Goal: Information Seeking & Learning: Learn about a topic

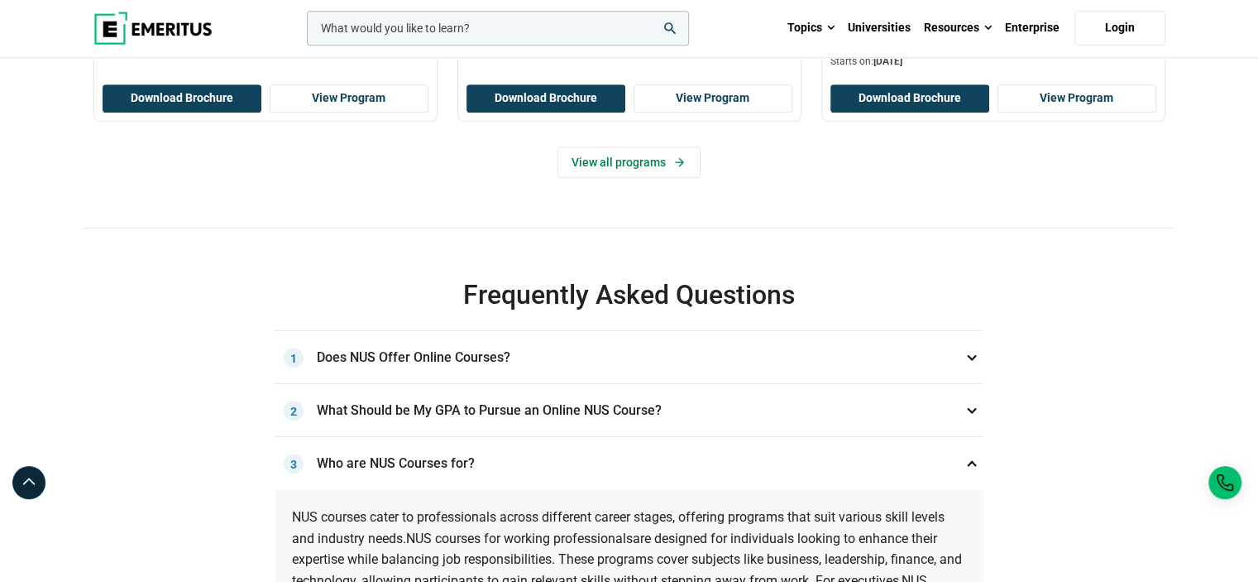
scroll to position [331, 0]
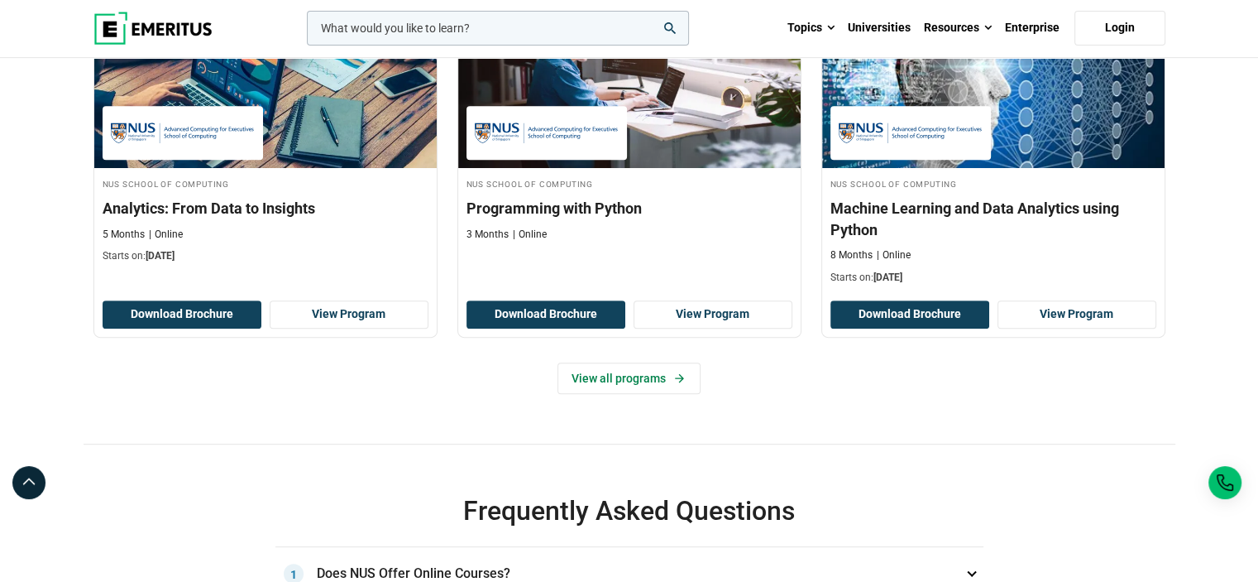
scroll to position [745, 0]
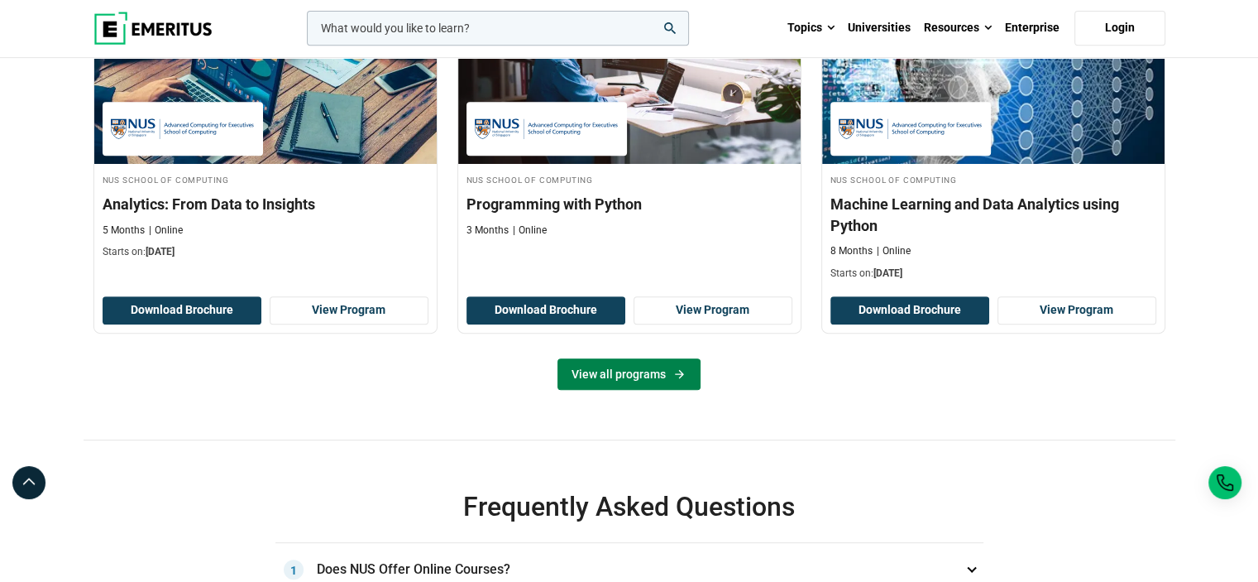
click at [649, 390] on link "View all programs" at bounding box center [629, 373] width 143 height 31
click at [646, 390] on link "View all programs" at bounding box center [629, 373] width 143 height 31
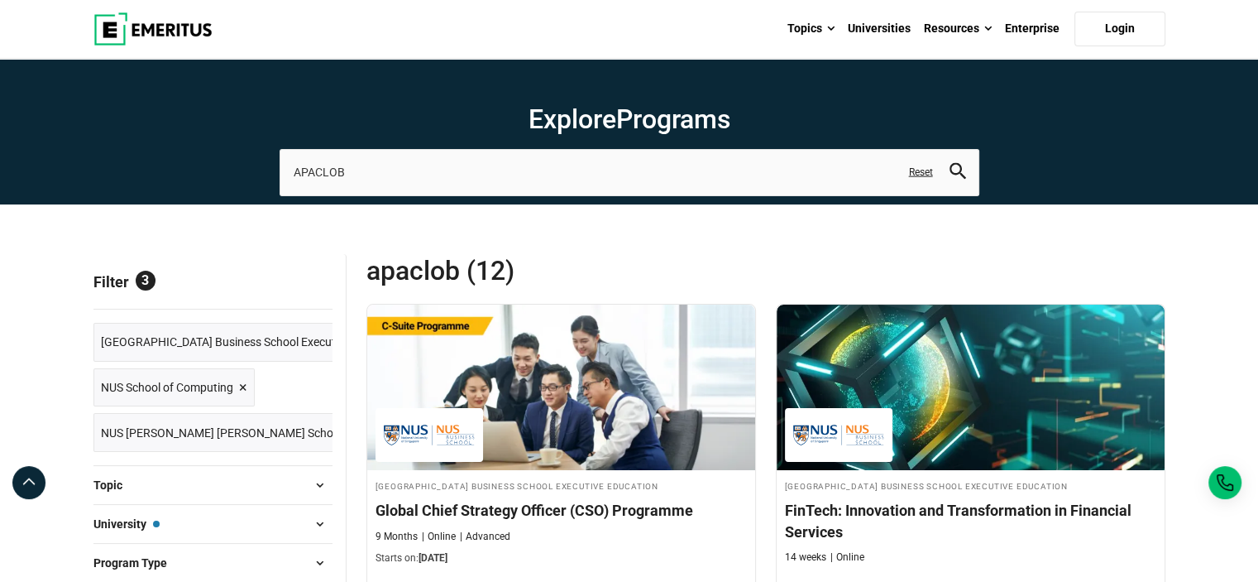
click at [921, 175] on link "Reset" at bounding box center [921, 172] width 24 height 14
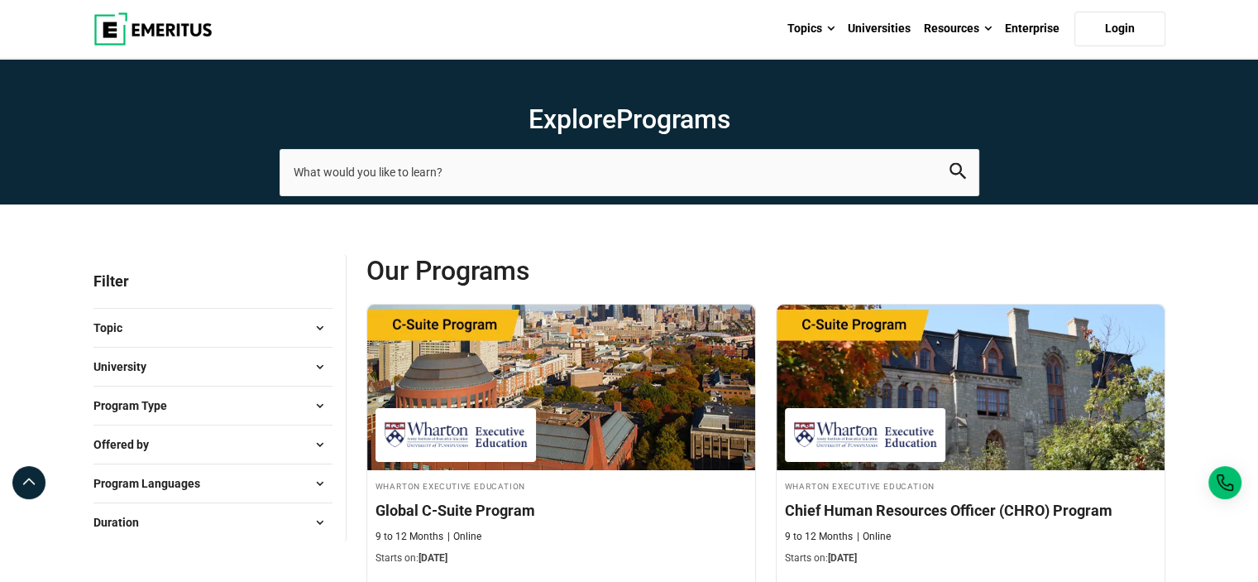
drag, startPoint x: 301, startPoint y: 353, endPoint x: 309, endPoint y: 358, distance: 9.6
click at [304, 357] on button "University" at bounding box center [212, 366] width 239 height 25
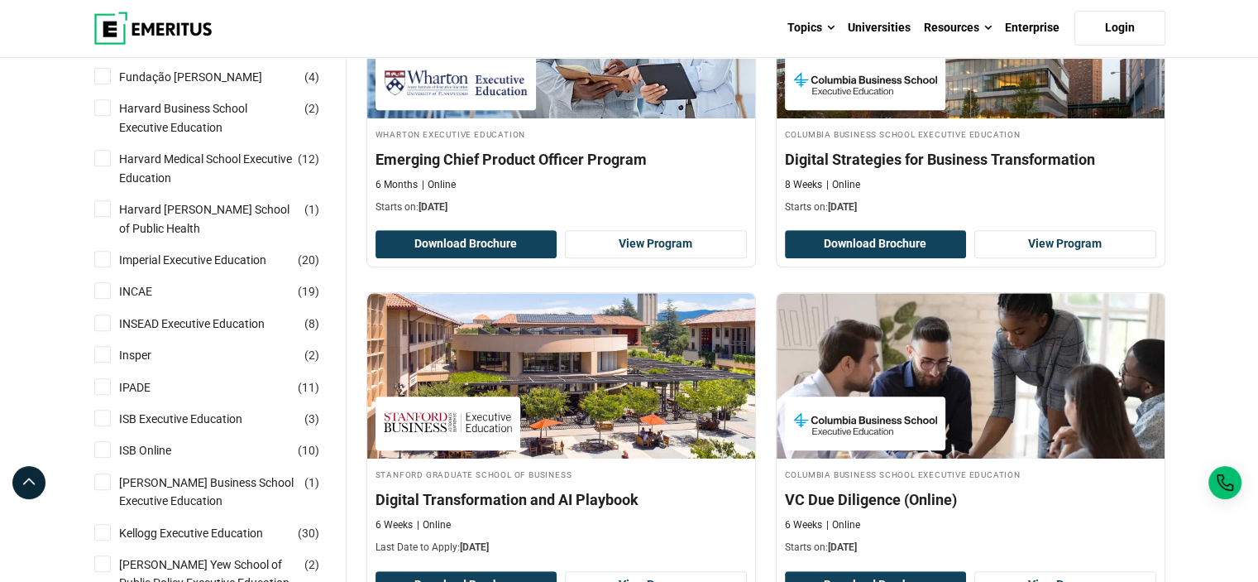
scroll to position [496, 0]
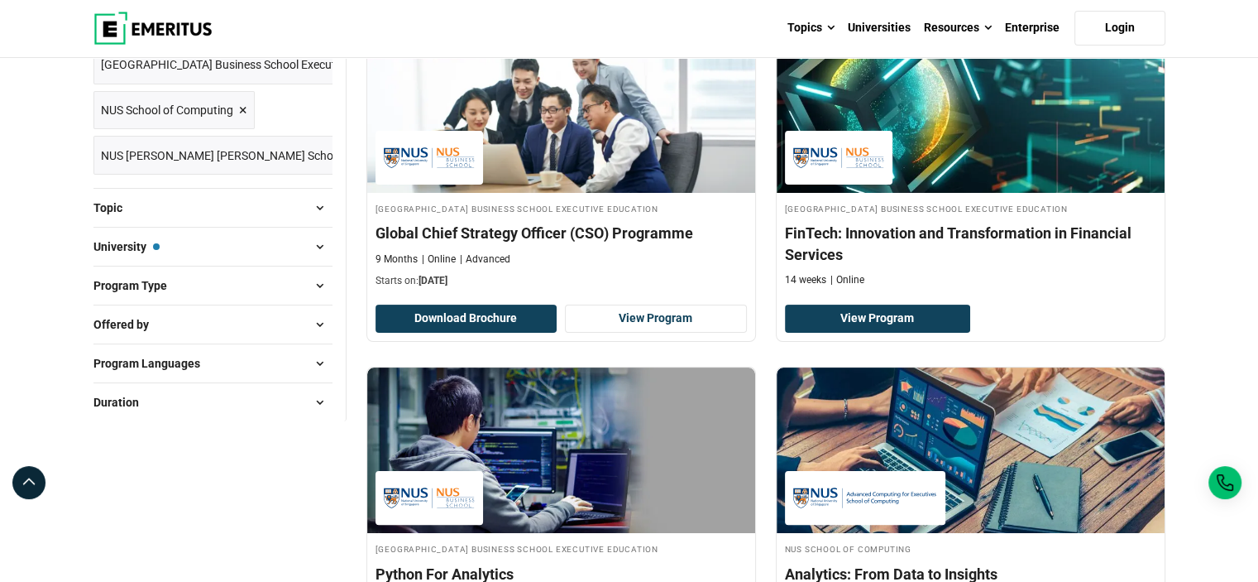
scroll to position [165, 0]
